Goal: Transaction & Acquisition: Subscribe to service/newsletter

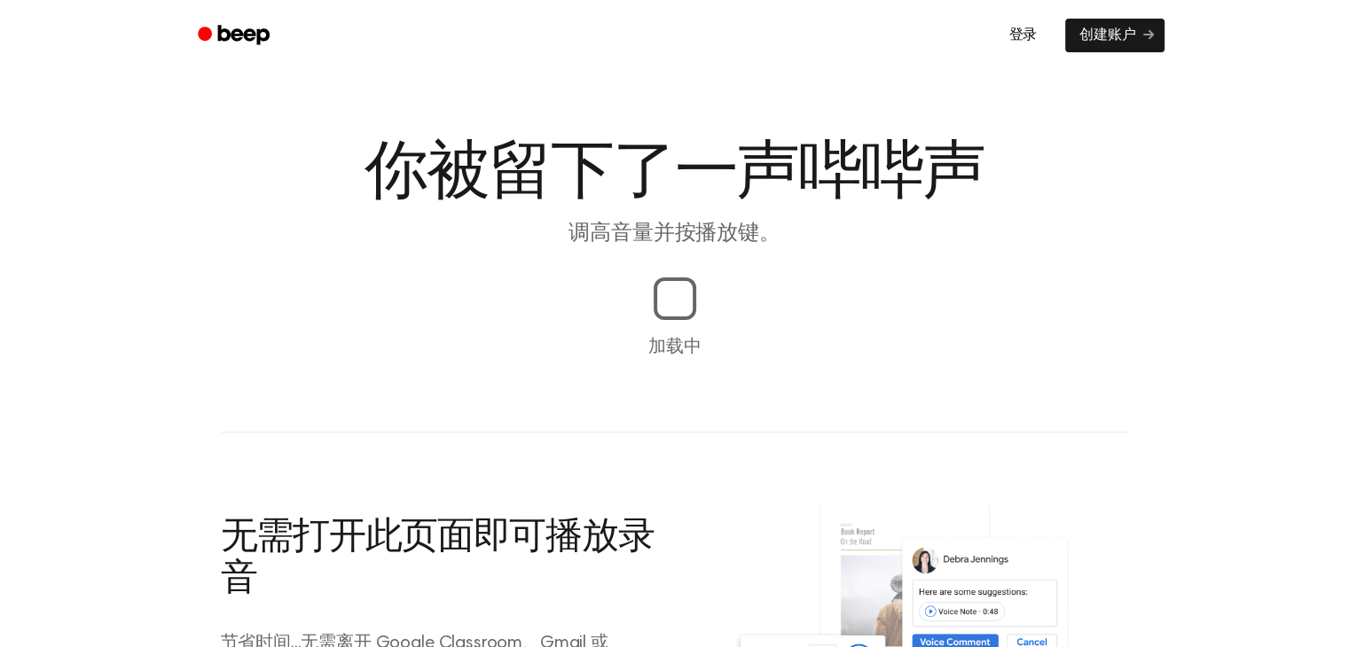
click at [667, 228] on font "调高音量并按播放键。" at bounding box center [673, 233] width 211 height 21
click at [656, 320] on main "你被留下了一声哔哔声 调高音量并按播放键。 加载中 无需打开此页面即可播放录音 节省时间...无需离开 Google Classroom、Gmail 或 Go…" at bounding box center [674, 415] width 1349 height 831
click at [662, 260] on main "你被留下了一声哔哔声 调高音量并按播放键。 加载中 无需打开此页面即可播放录音 节省时间...无需离开 Google Classroom、Gmail 或 Go…" at bounding box center [674, 415] width 1349 height 831
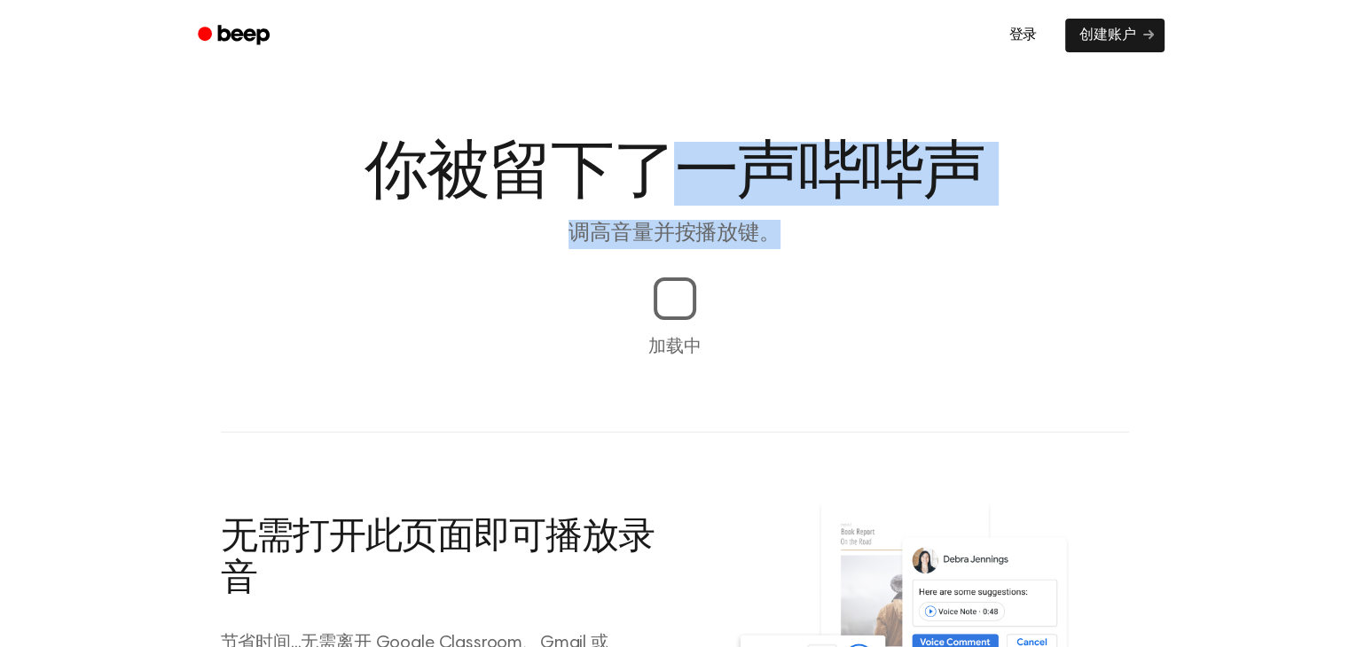
drag, startPoint x: 662, startPoint y: 260, endPoint x: 679, endPoint y: 172, distance: 89.4
click at [679, 172] on main "你被留下了一声哔哔声 调高音量并按播放键。 加载中 无需打开此页面即可播放录音 节省时间...无需离开 Google Classroom、Gmail 或 Go…" at bounding box center [674, 415] width 1349 height 831
click at [679, 172] on font "你被留下了一声哔哔声" at bounding box center [673, 174] width 619 height 64
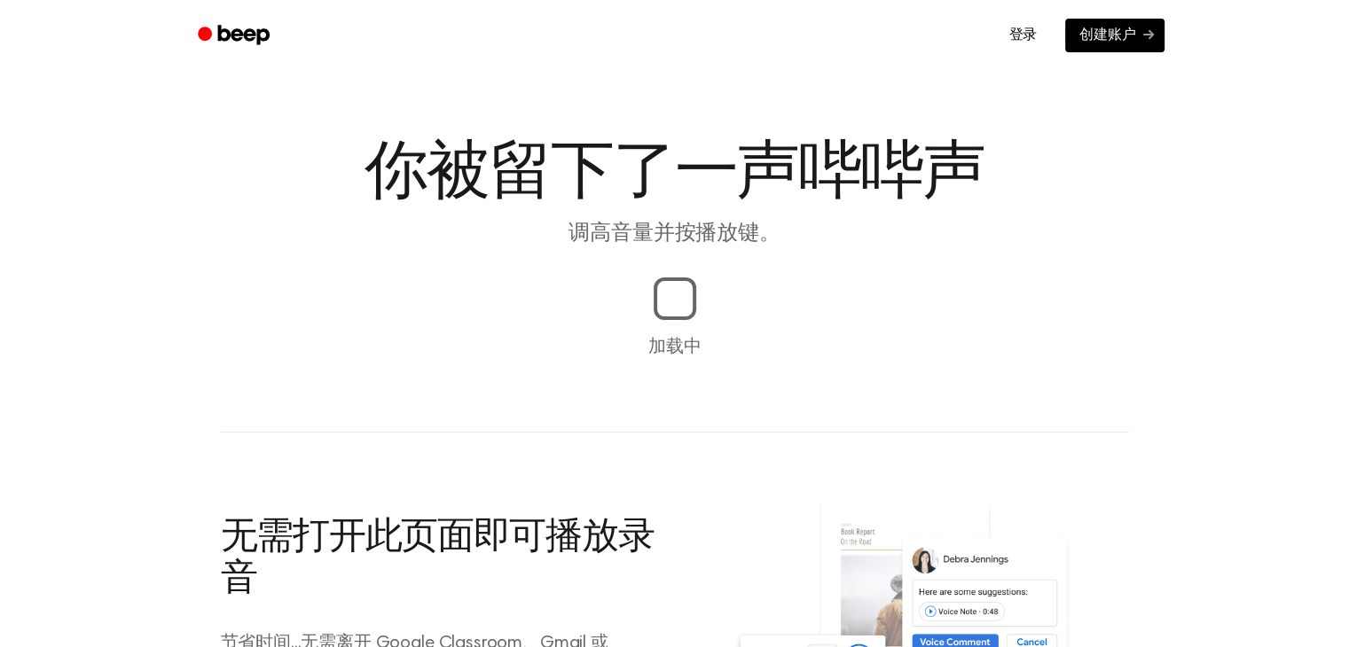
click at [1115, 35] on font "创建账户" at bounding box center [1107, 35] width 56 height 14
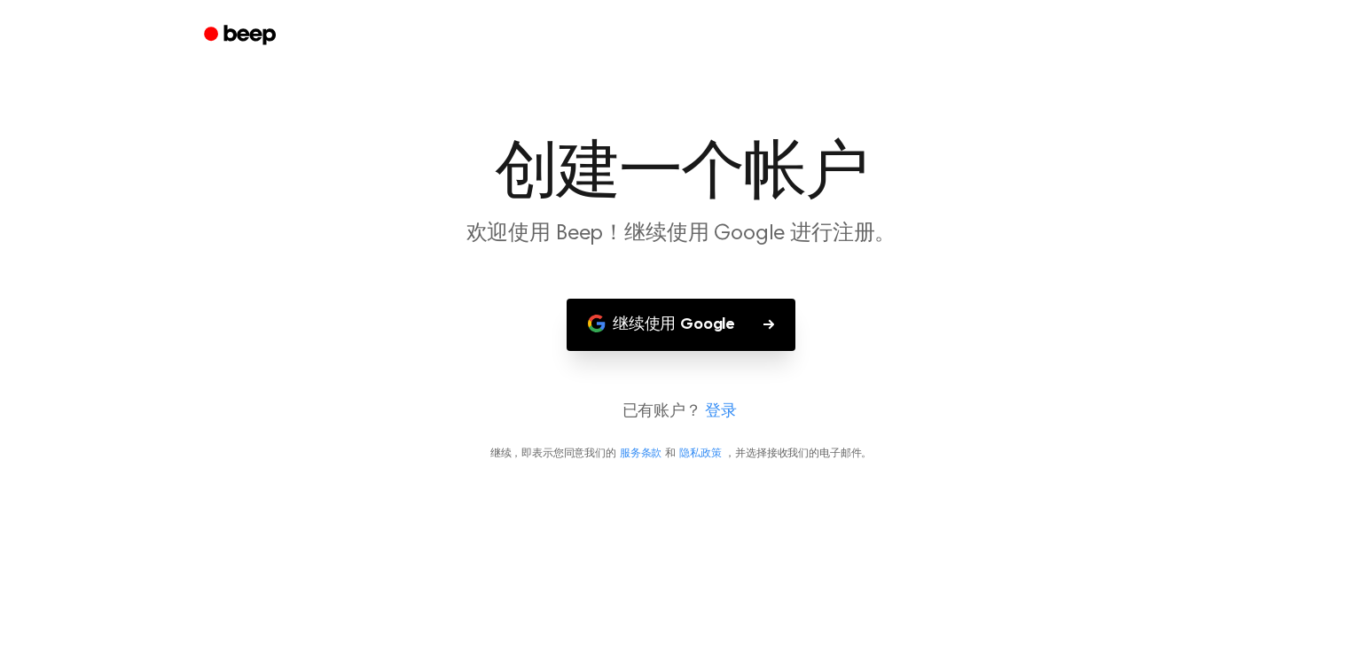
click at [735, 328] on button "继续使用 Google" at bounding box center [681, 325] width 229 height 52
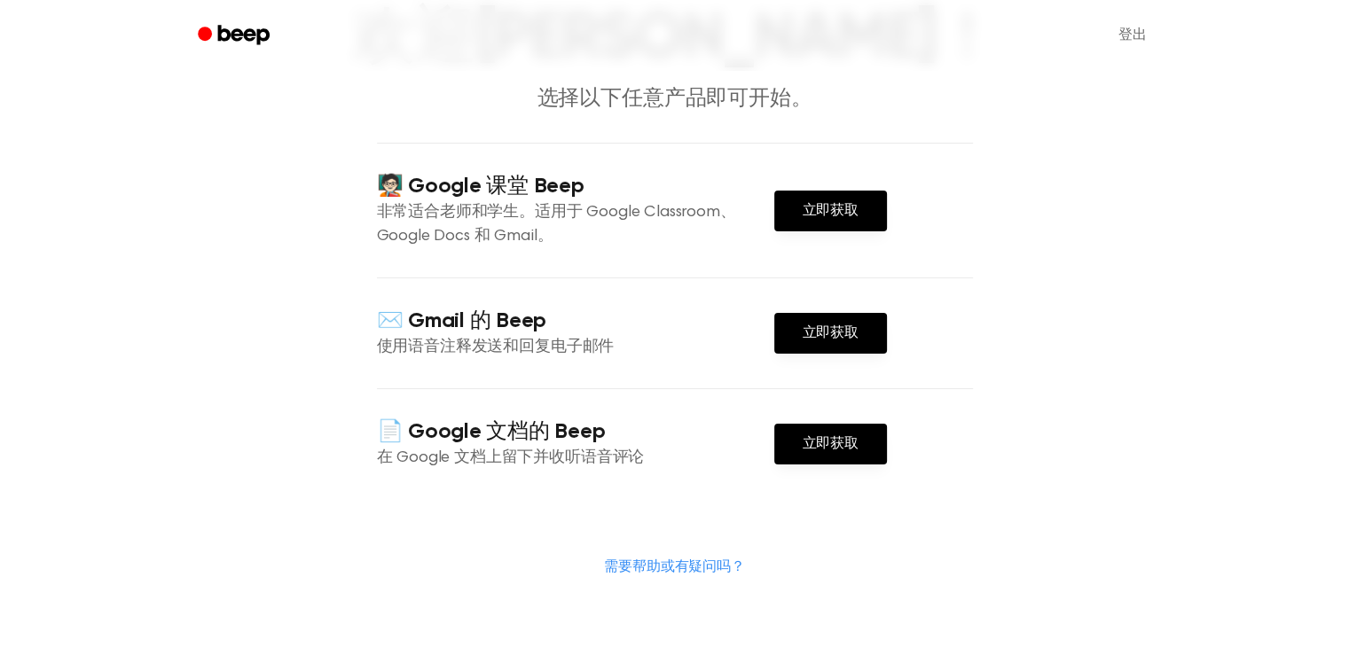
scroll to position [134, 0]
click at [830, 214] on font "立即获取" at bounding box center [830, 212] width 56 height 14
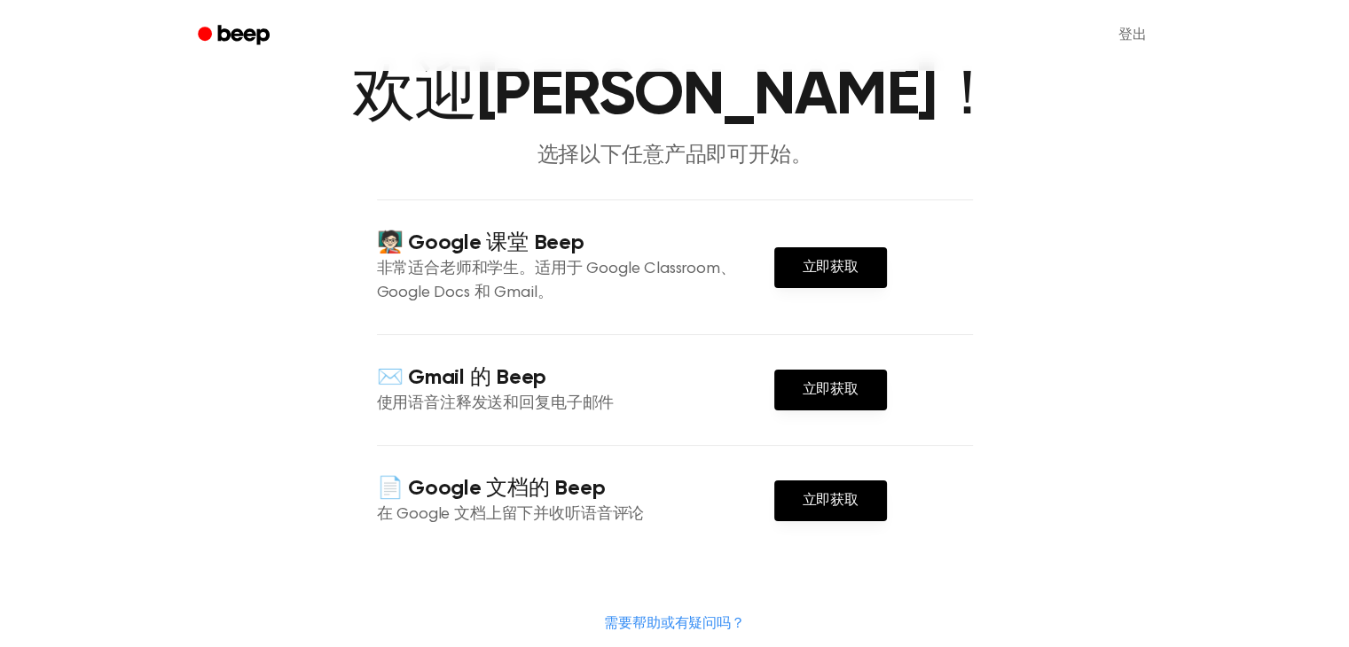
scroll to position [92, 0]
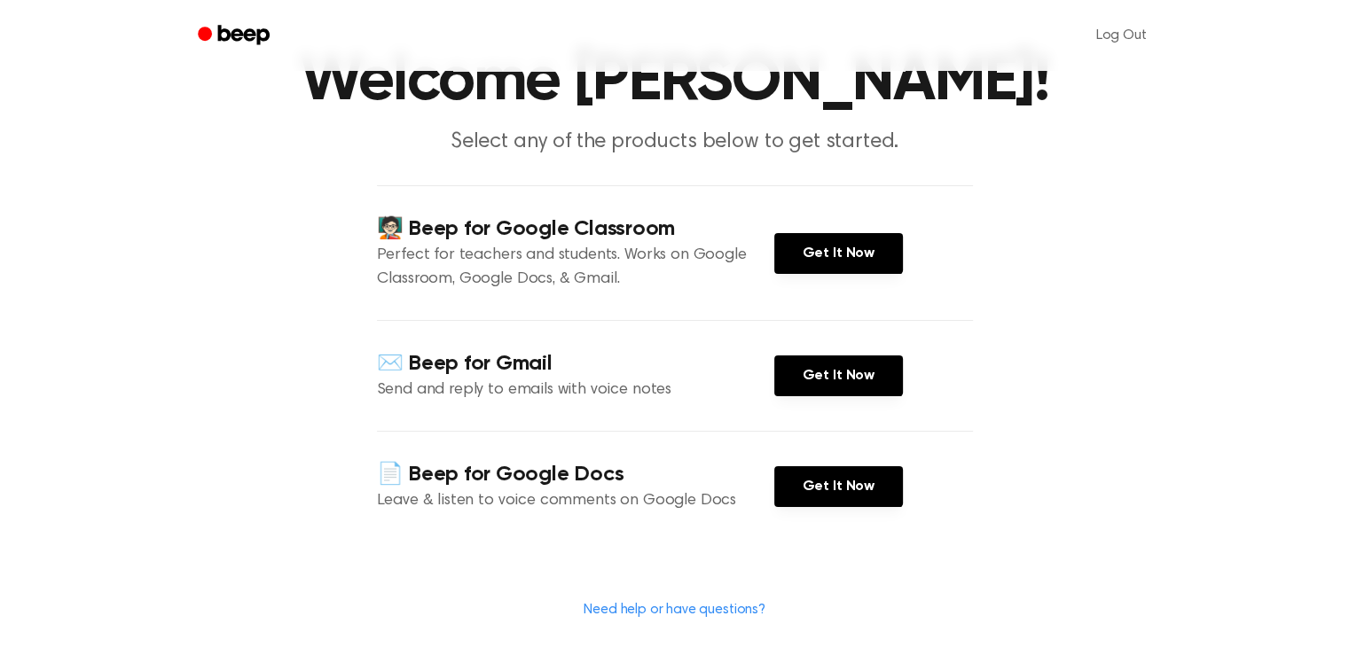
click at [955, 320] on div "✉️ Beep for Gmail Send and reply to emails with voice notes Get It Now" at bounding box center [675, 375] width 596 height 111
